Goal: Navigation & Orientation: Understand site structure

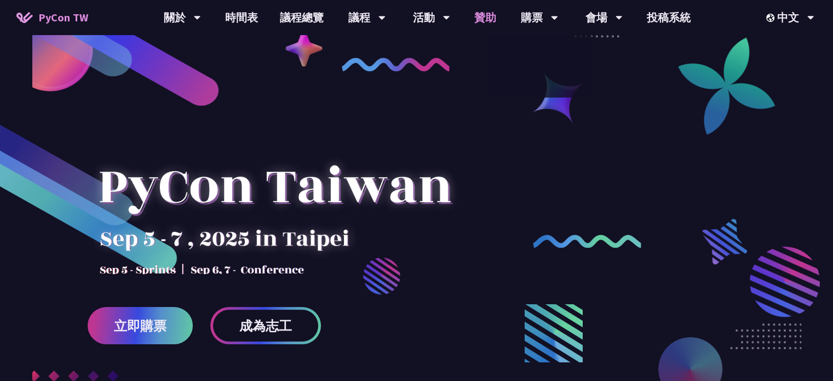
click at [490, 9] on link "贊助" at bounding box center [485, 17] width 44 height 35
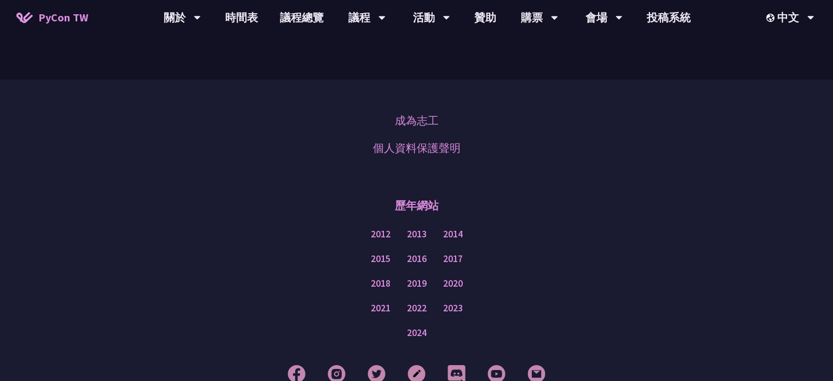
scroll to position [880, 0]
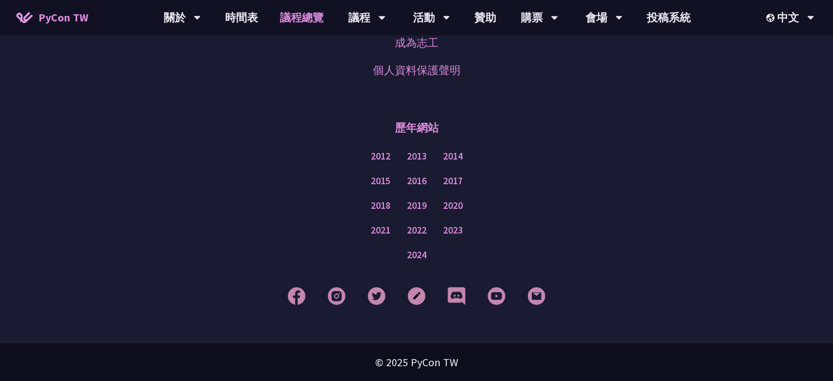
click at [307, 13] on link "議程總覽" at bounding box center [302, 17] width 66 height 35
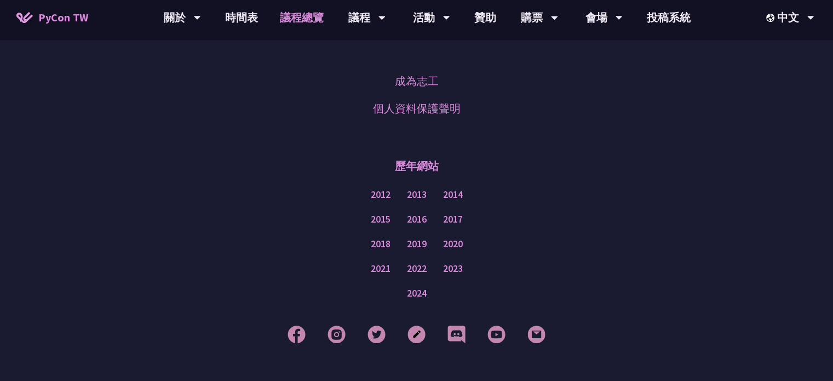
scroll to position [1395, 0]
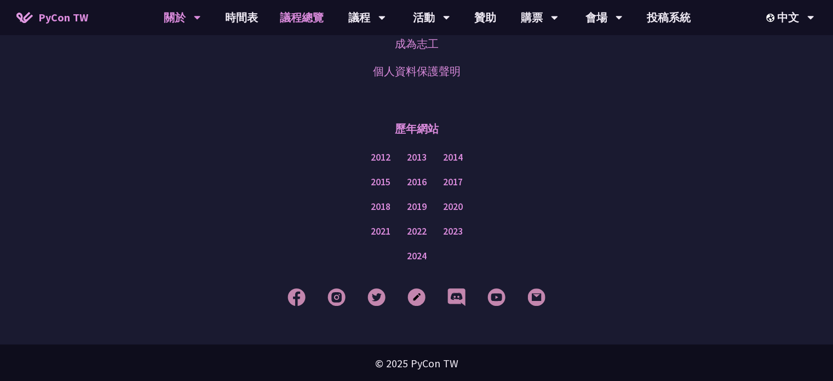
click at [186, 32] on div "關於" at bounding box center [182, 17] width 37 height 35
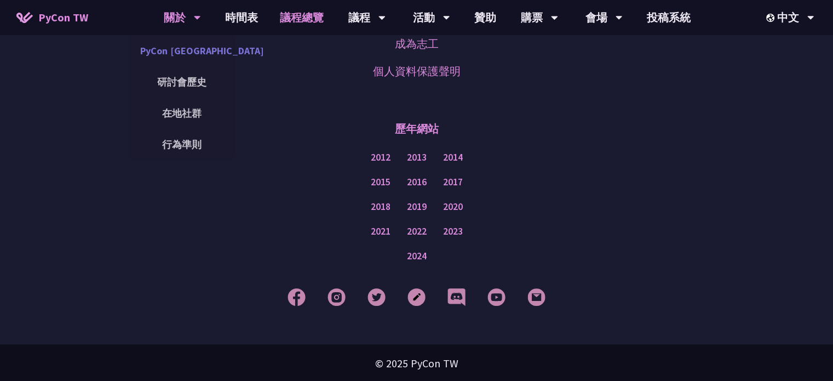
click at [201, 44] on link "PyCon [GEOGRAPHIC_DATA]" at bounding box center [181, 51] width 105 height 26
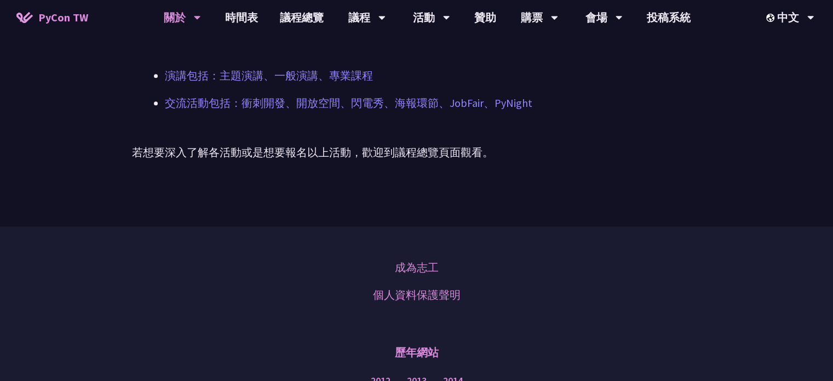
scroll to position [526, 0]
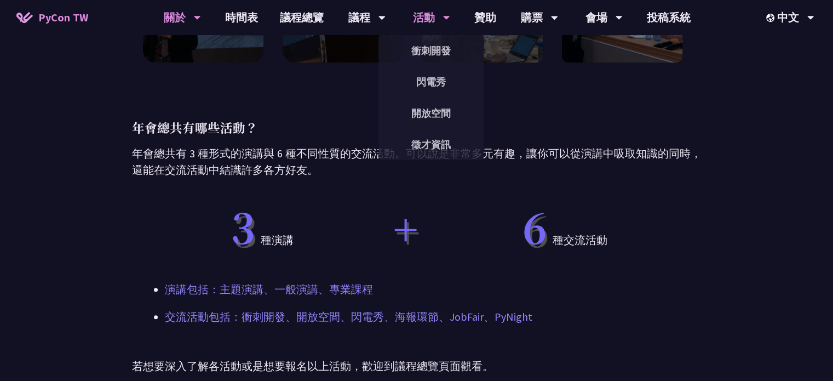
click at [385, 20] on div "活動" at bounding box center [366, 17] width 37 height 35
click at [439, 142] on link "徵才資訊" at bounding box center [430, 144] width 105 height 26
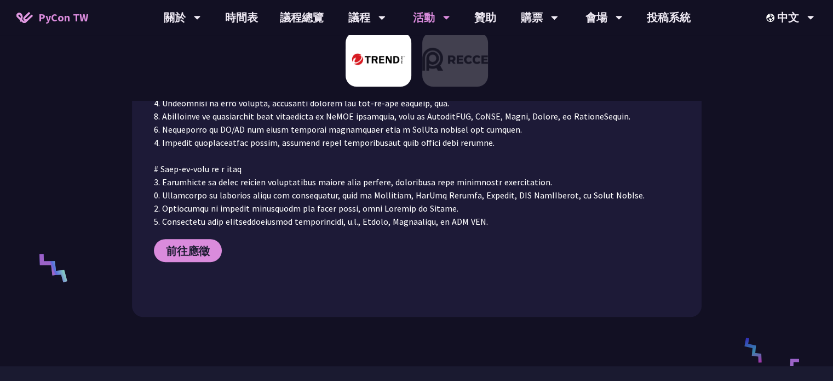
scroll to position [497, 0]
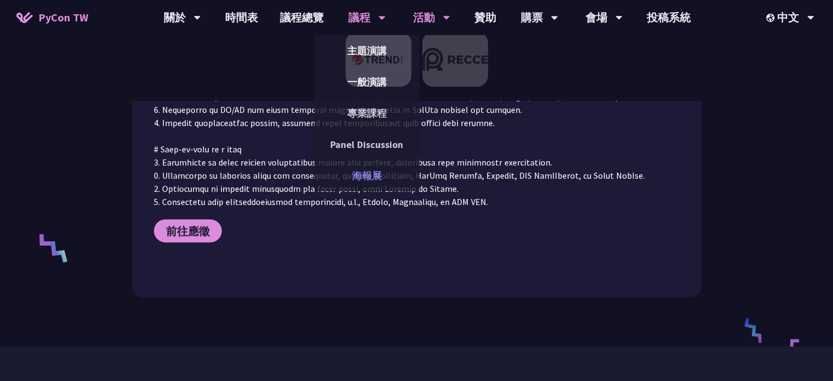
click at [383, 170] on link "海報展" at bounding box center [366, 176] width 105 height 26
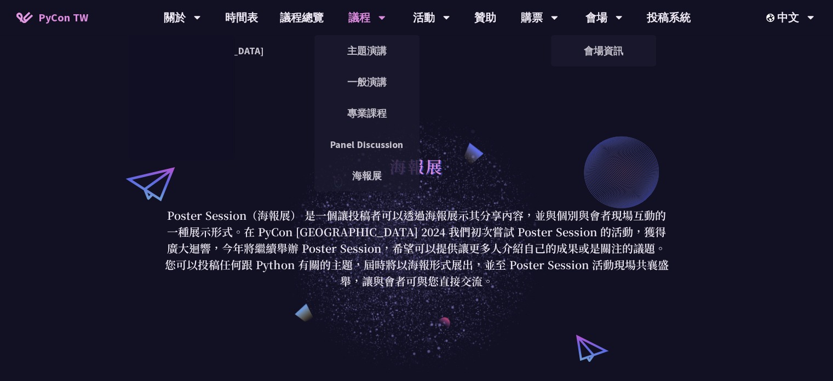
click at [36, 10] on link "PyCon TW" at bounding box center [52, 17] width 94 height 27
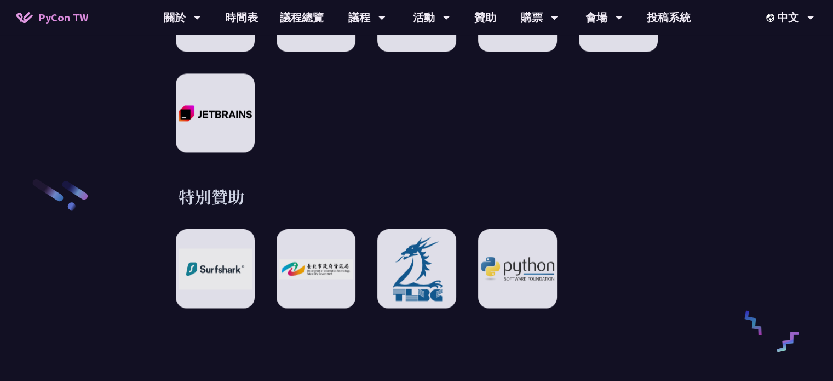
scroll to position [1369, 0]
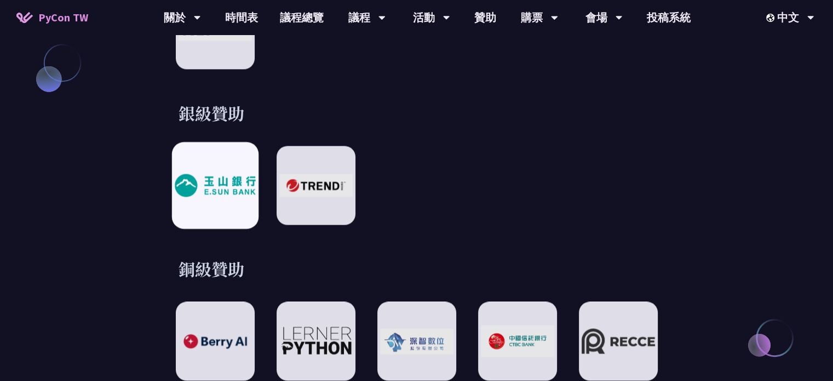
click at [215, 174] on img at bounding box center [215, 185] width 80 height 22
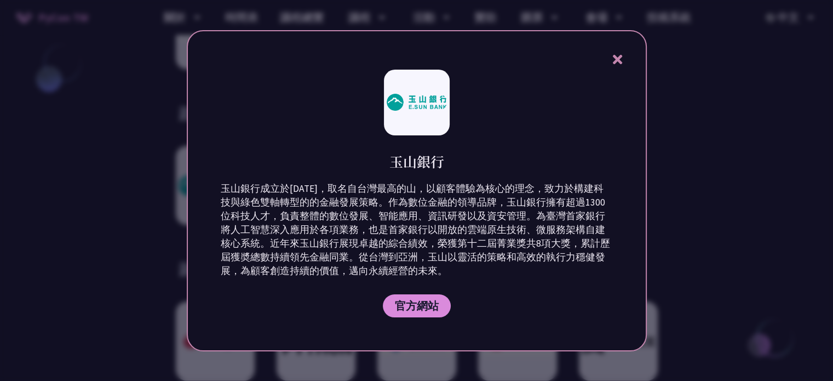
click at [151, 171] on div at bounding box center [416, 190] width 833 height 381
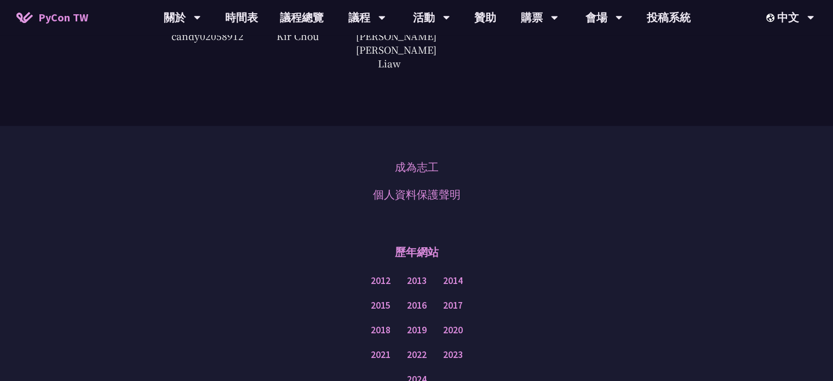
scroll to position [2835, 0]
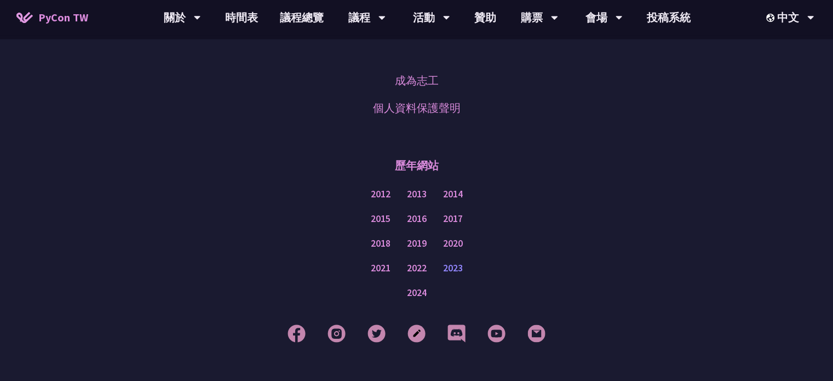
click at [450, 261] on link "2023" at bounding box center [453, 268] width 20 height 14
